Goal: Task Accomplishment & Management: Manage account settings

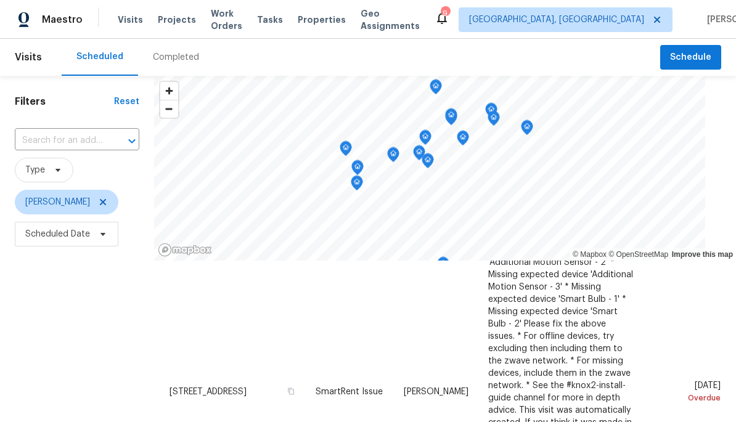
scroll to position [142, 0]
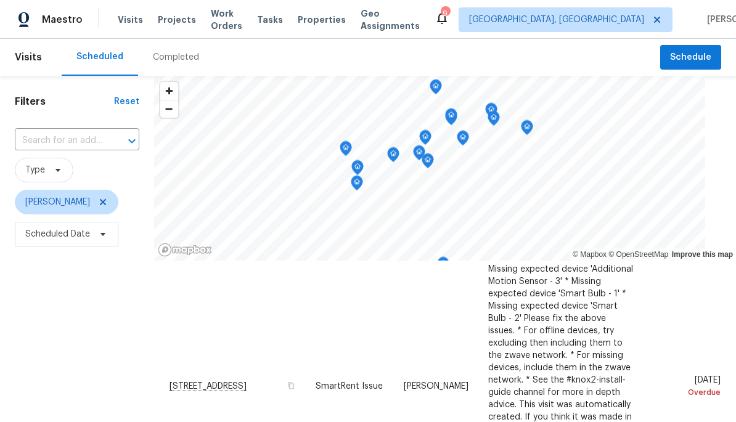
click at [0, 0] on span at bounding box center [0, 0] width 0 height 0
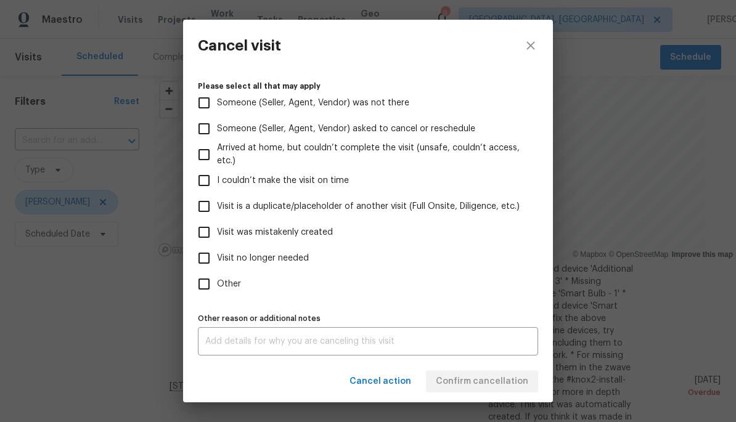
scroll to position [120, 0]
click at [210, 276] on input "Other" at bounding box center [204, 284] width 26 height 26
checkbox input "true"
click at [274, 345] on textarea at bounding box center [367, 341] width 325 height 9
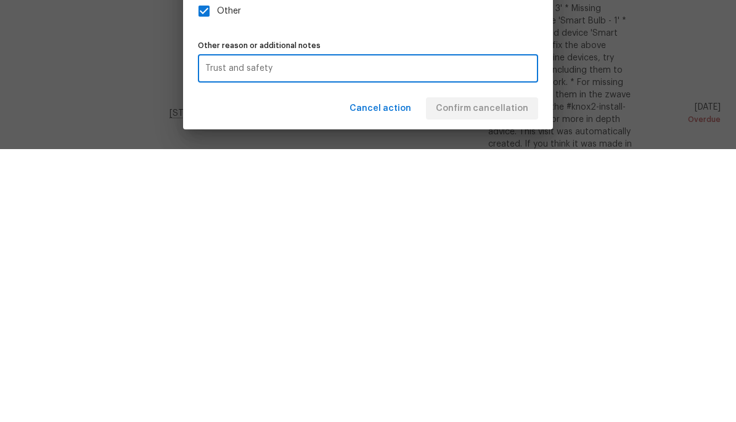
type textarea "Trust and safety"
click at [486, 310] on div "Other reason or additional notes Trust and safety x Other reason or additional …" at bounding box center [368, 333] width 340 height 46
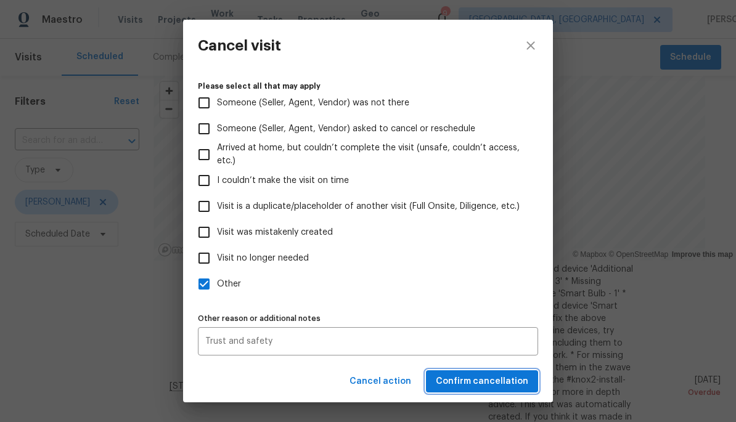
click at [503, 386] on span "Confirm cancellation" at bounding box center [482, 381] width 92 height 15
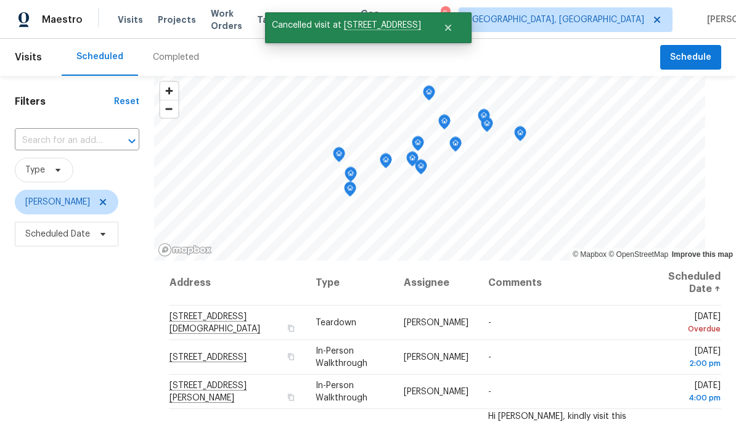
scroll to position [0, 0]
click at [0, 0] on icon at bounding box center [0, 0] width 0 height 0
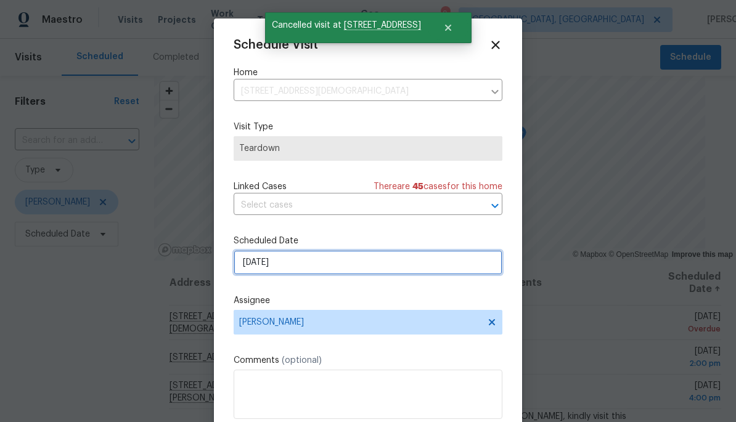
click at [280, 259] on input "[DATE]" at bounding box center [368, 262] width 269 height 25
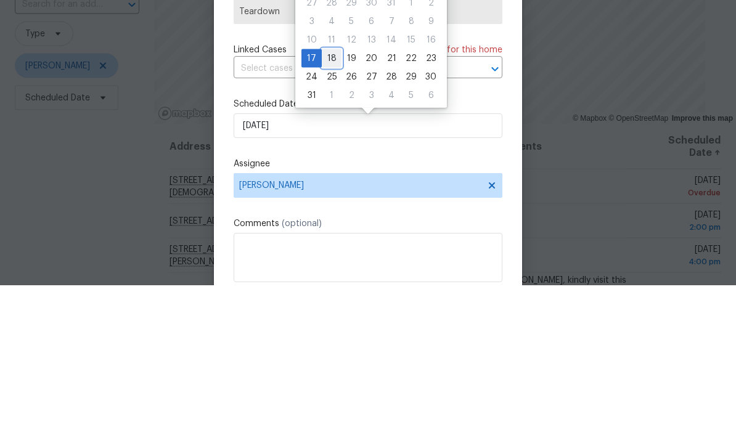
click at [329, 186] on div "18" at bounding box center [332, 194] width 20 height 17
type input "[DATE]"
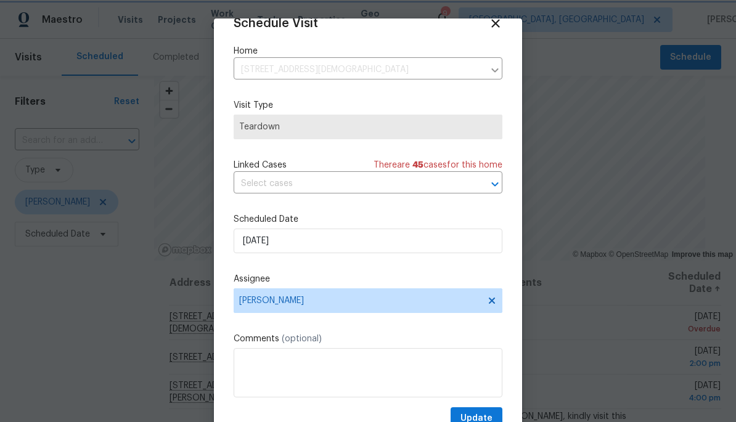
scroll to position [24, 0]
click at [489, 415] on span "Update" at bounding box center [476, 418] width 32 height 15
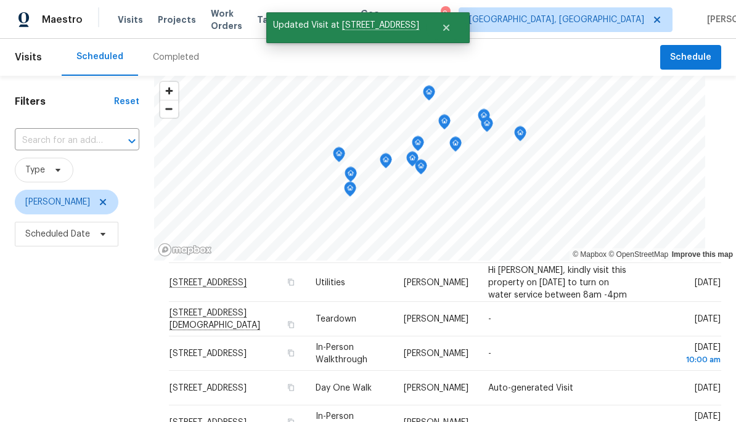
scroll to position [115, 0]
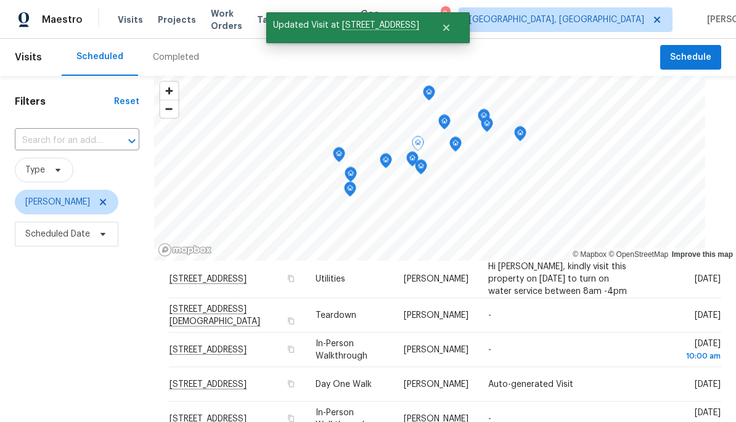
click at [0, 0] on icon at bounding box center [0, 0] width 0 height 0
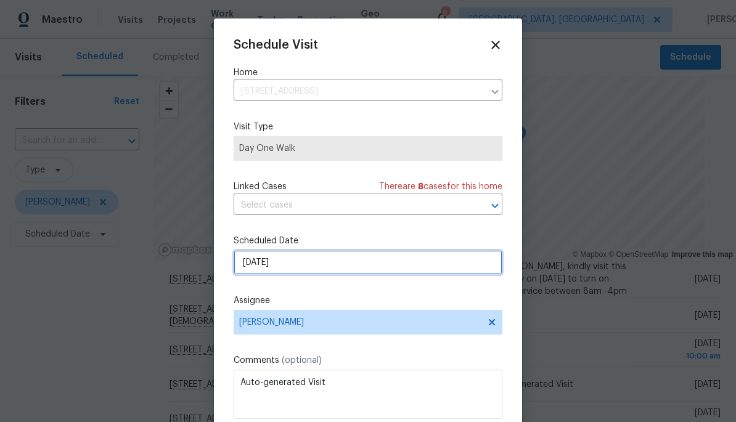
click at [289, 264] on input "[DATE]" at bounding box center [368, 262] width 269 height 25
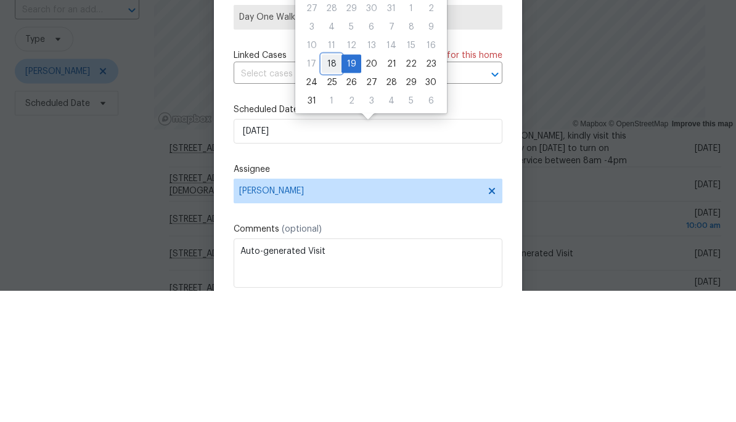
click at [328, 186] on div "18" at bounding box center [332, 194] width 20 height 17
type input "[DATE]"
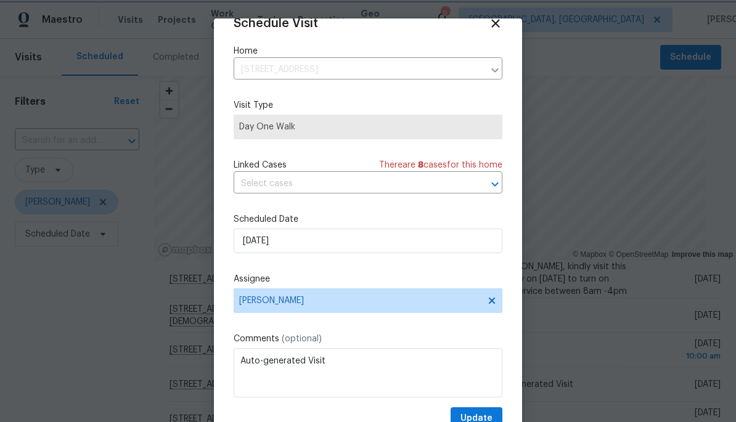
scroll to position [24, 0]
click at [491, 417] on span "Update" at bounding box center [476, 418] width 32 height 15
